Goal: Information Seeking & Learning: Compare options

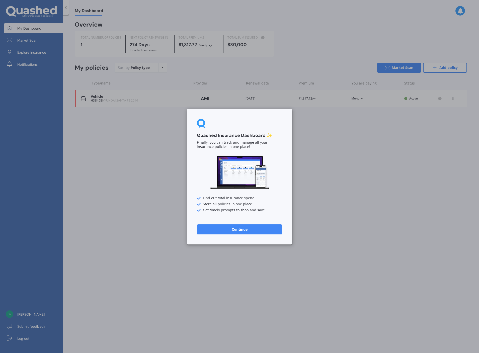
drag, startPoint x: 236, startPoint y: 228, endPoint x: 228, endPoint y: 226, distance: 8.3
click at [236, 228] on button "Continue" at bounding box center [239, 229] width 85 height 10
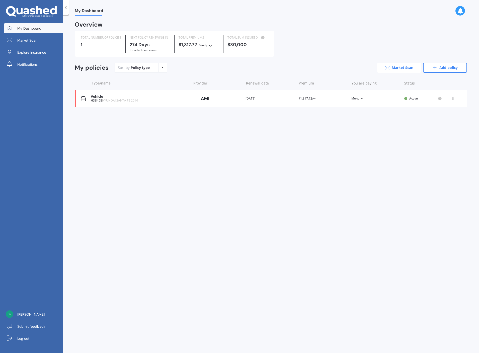
click at [401, 65] on link "Market Scan" at bounding box center [399, 68] width 44 height 10
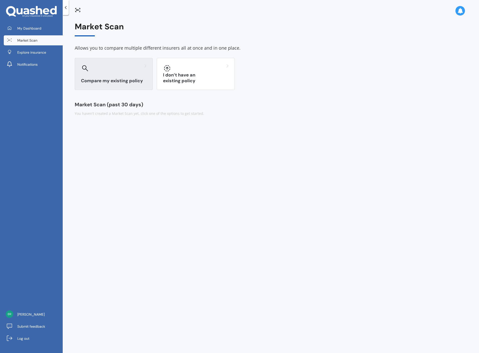
click at [105, 79] on h3 "Compare my existing policy" at bounding box center [113, 81] width 65 height 6
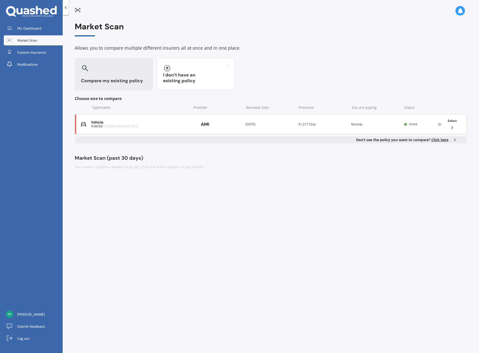
click at [110, 124] on div "Vehicle" at bounding box center [140, 122] width 98 height 4
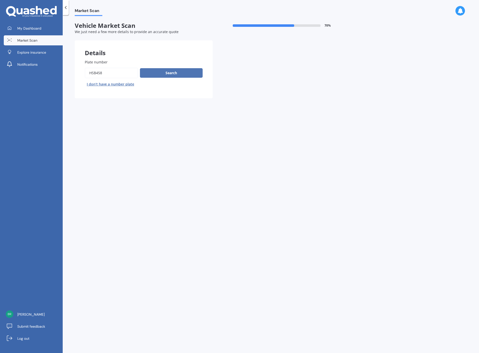
click at [163, 72] on button "Search" at bounding box center [171, 73] width 63 height 10
select select "HYUNDAI"
select select "[GEOGRAPHIC_DATA]"
select select "19"
select select "03"
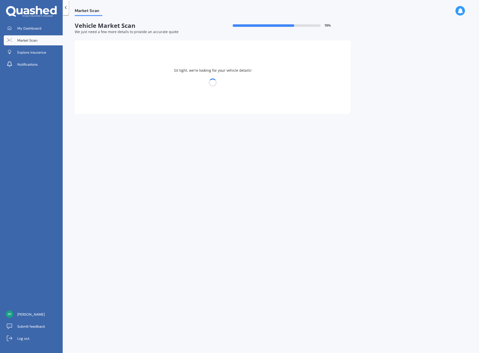
select select "1970"
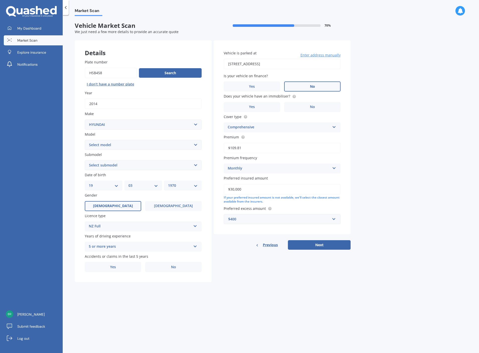
click at [305, 86] on label "No" at bounding box center [312, 86] width 56 height 10
click at [0, 0] on input "No" at bounding box center [0, 0] width 0 height 0
click at [312, 107] on span "No" at bounding box center [312, 107] width 5 height 4
click at [0, 0] on input "No" at bounding box center [0, 0] width 0 height 0
click at [320, 243] on button "Next" at bounding box center [319, 245] width 63 height 10
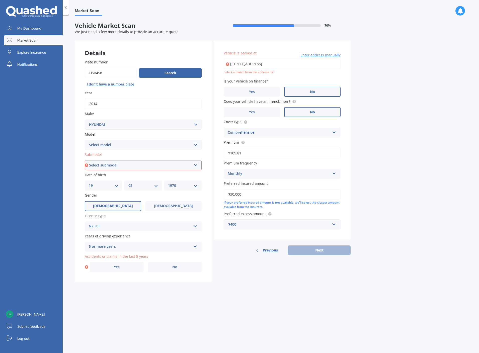
click at [116, 162] on select "Select submodel 2.2 4WD CRDi Elite Turbo Diesel A5 2.2 4WD CRDi Turbo Diesel A5…" at bounding box center [143, 165] width 117 height 10
select select "2.2 4WD CRDI ELITE TURBO DIESEL A5"
click at [85, 160] on select "Select submodel 2.2 4WD CRDi Elite Turbo Diesel A5 2.2 4WD CRDi Turbo Diesel A5…" at bounding box center [143, 165] width 117 height 10
click at [181, 265] on label "No" at bounding box center [175, 267] width 54 height 10
click at [0, 0] on input "No" at bounding box center [0, 0] width 0 height 0
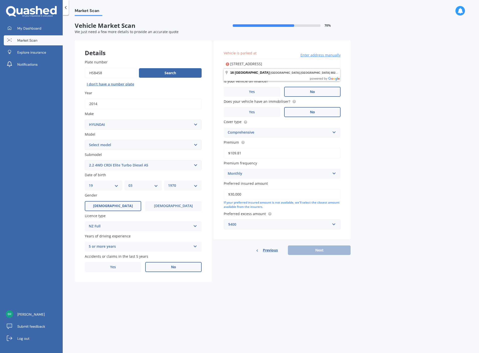
click at [321, 64] on input "[STREET_ADDRESS]" at bounding box center [282, 64] width 117 height 11
type input "[STREET_ADDRESS]"
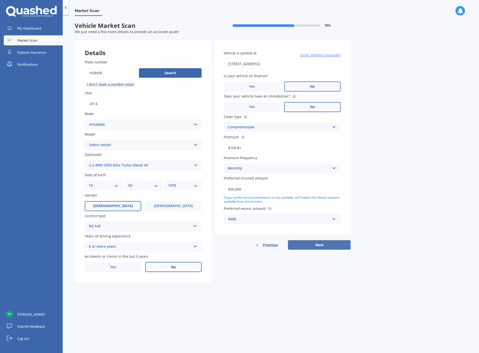
click at [325, 240] on button "Next" at bounding box center [319, 245] width 63 height 10
select select "19"
select select "03"
select select "1970"
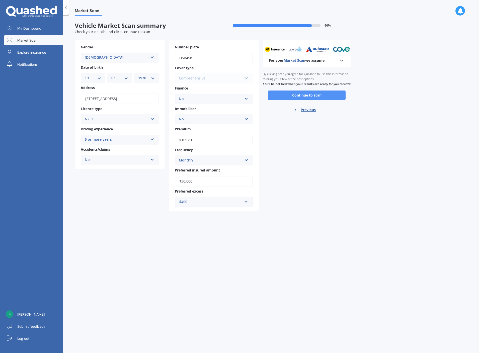
click at [306, 99] on button "Continue to scan" at bounding box center [307, 95] width 78 height 10
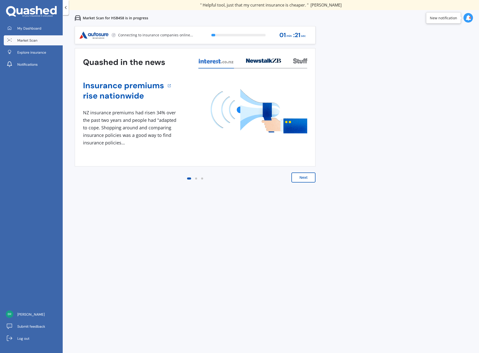
click at [307, 174] on button "Next" at bounding box center [303, 177] width 24 height 10
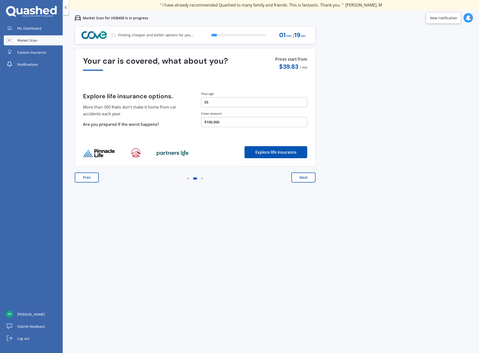
click at [307, 174] on button "Next" at bounding box center [303, 177] width 24 height 10
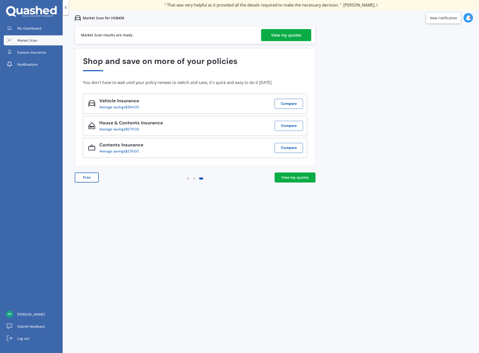
click at [294, 34] on div "View my quotes" at bounding box center [286, 35] width 30 height 12
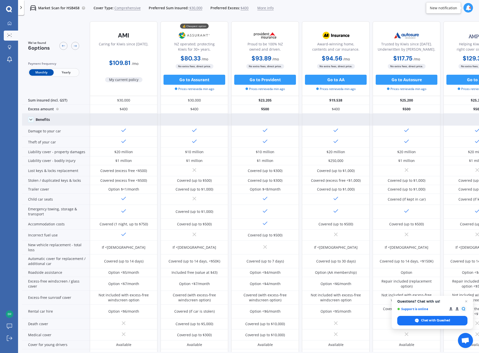
click at [30, 118] on icon at bounding box center [30, 119] width 5 height 5
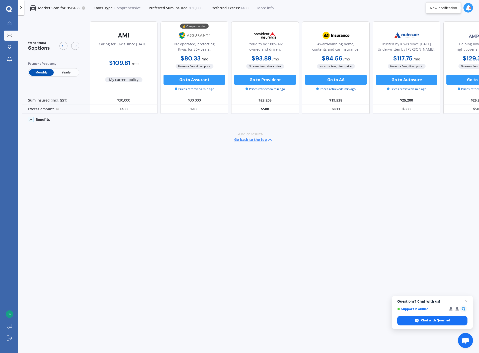
click at [30, 118] on icon at bounding box center [30, 119] width 5 height 5
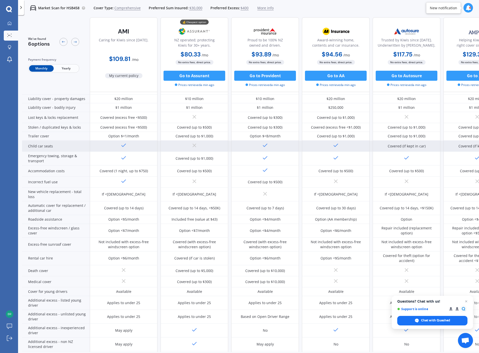
scroll to position [83, 0]
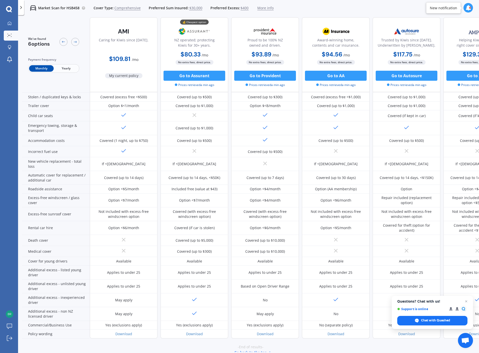
drag, startPoint x: 31, startPoint y: 178, endPoint x: 11, endPoint y: 172, distance: 21.5
click at [11, 172] on div "My Dashboard Market Scan Explore insurance Notifications [PERSON_NAME] Submit f…" at bounding box center [9, 186] width 18 height 334
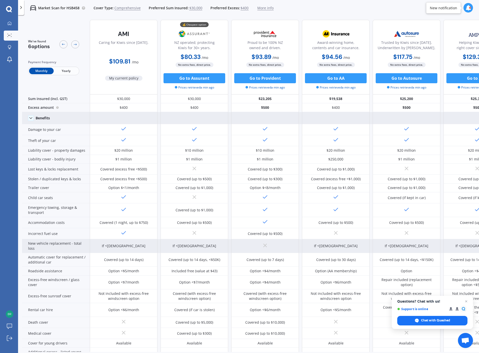
scroll to position [0, 0]
